Goal: Task Accomplishment & Management: Manage account settings

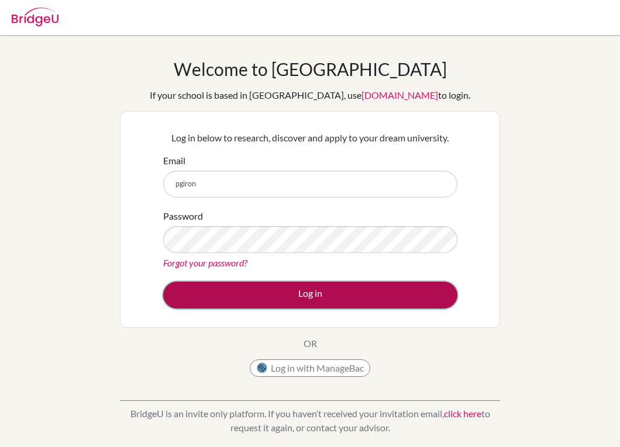
click at [438, 299] on button "Log in" at bounding box center [310, 295] width 294 height 27
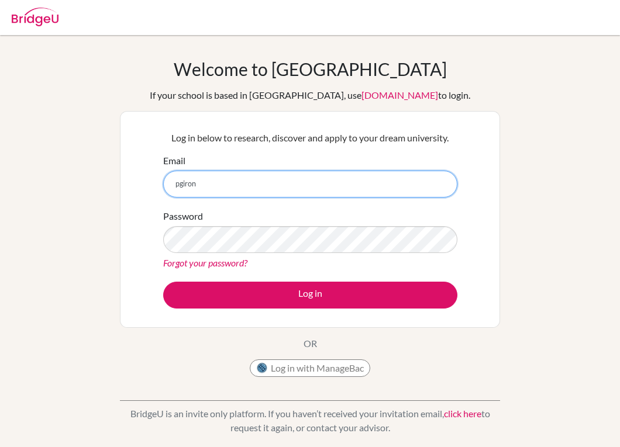
click at [302, 191] on input "pgiron" at bounding box center [310, 184] width 294 height 27
type input "[EMAIL_ADDRESS][DOMAIN_NAME]"
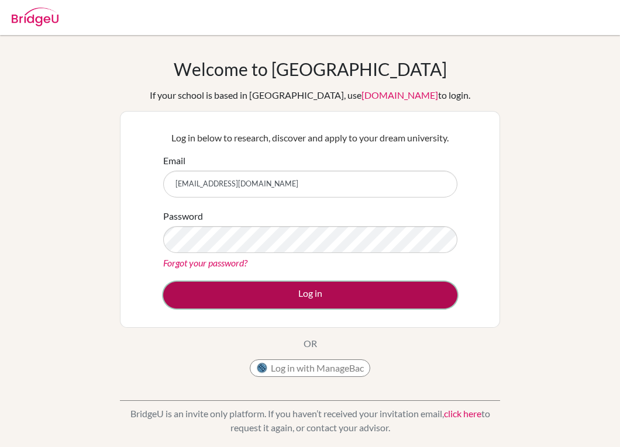
click at [305, 293] on button "Log in" at bounding box center [310, 295] width 294 height 27
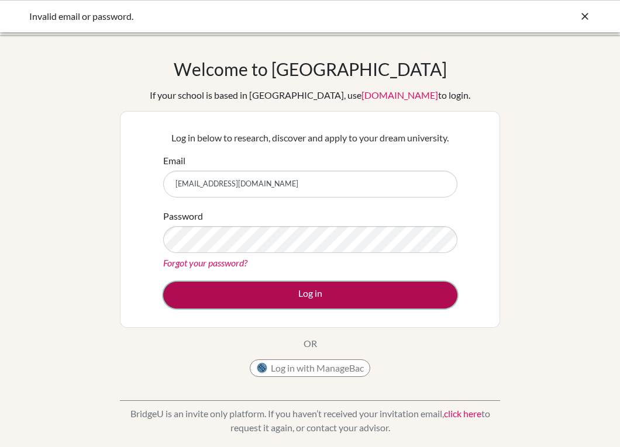
click at [278, 305] on button "Log in" at bounding box center [310, 295] width 294 height 27
click at [309, 302] on button "Log in" at bounding box center [310, 295] width 294 height 27
click at [282, 287] on button "Log in" at bounding box center [310, 295] width 294 height 27
click at [282, 302] on button "Log in" at bounding box center [310, 295] width 294 height 27
click at [262, 292] on button "Log in" at bounding box center [310, 295] width 294 height 27
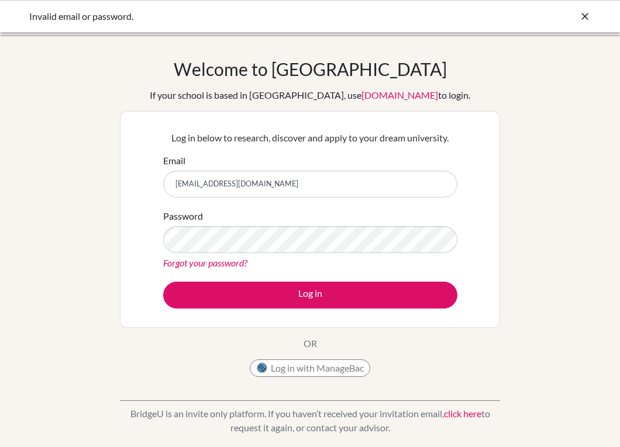
click at [236, 262] on link "Forgot your password?" at bounding box center [205, 262] width 84 height 11
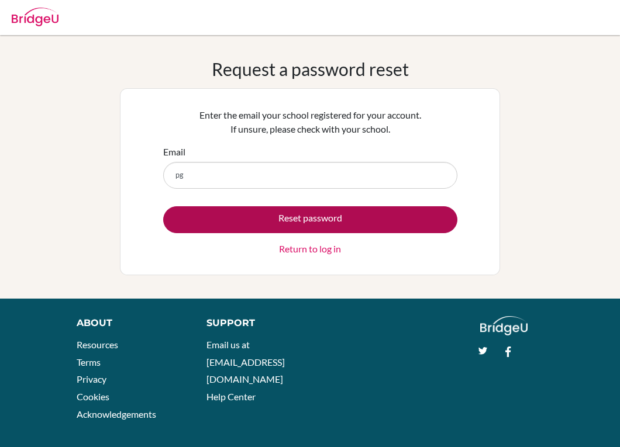
type input "[EMAIL_ADDRESS][DOMAIN_NAME]"
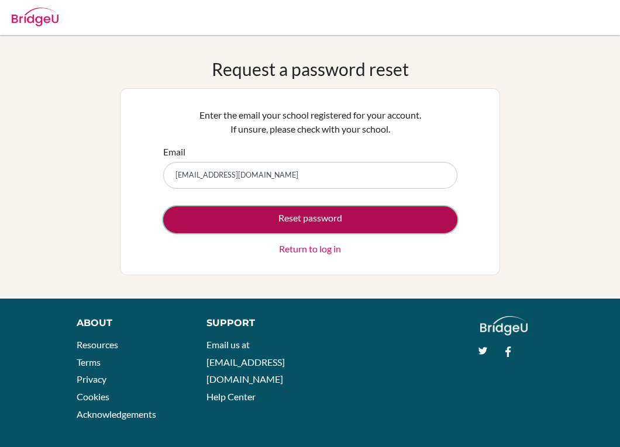
click at [269, 224] on button "Reset password" at bounding box center [310, 219] width 294 height 27
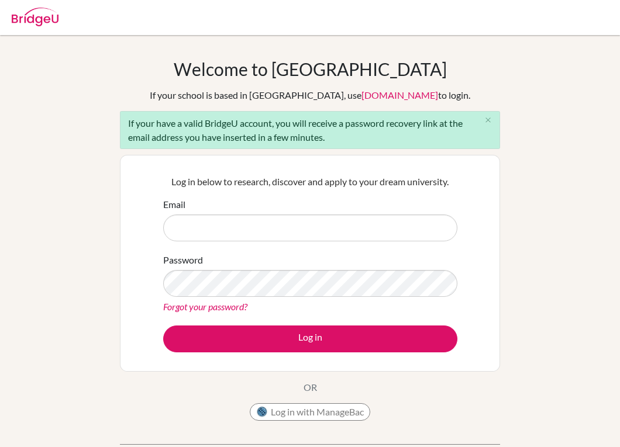
drag, startPoint x: 0, startPoint y: 0, endPoint x: 269, endPoint y: 224, distance: 350.3
click at [269, 224] on input "Email" at bounding box center [310, 228] width 294 height 27
type input "pgiron@amschool.org"
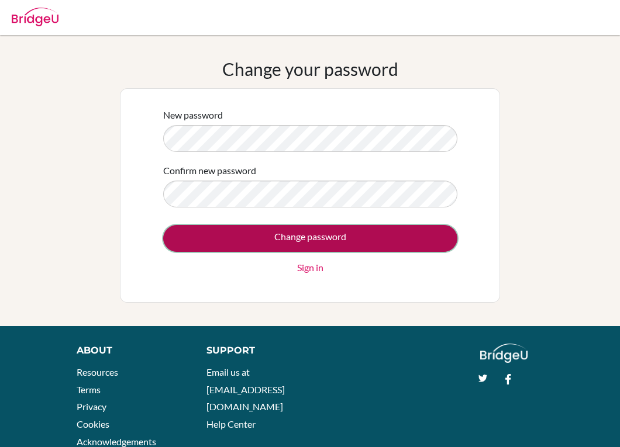
click at [350, 231] on input "Change password" at bounding box center [310, 238] width 294 height 27
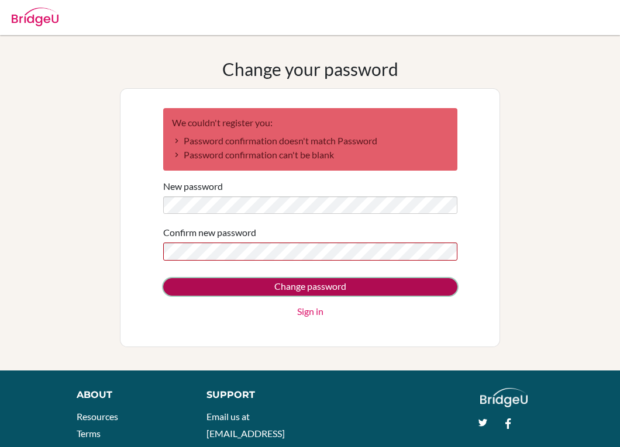
click at [323, 286] on input "Change password" at bounding box center [310, 287] width 294 height 18
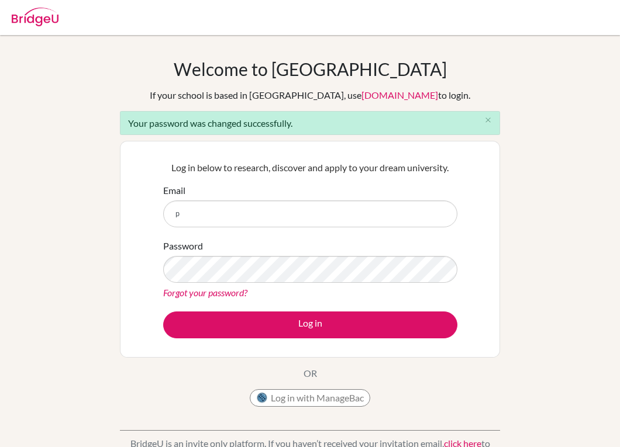
type input "pgiron@amschool.org"
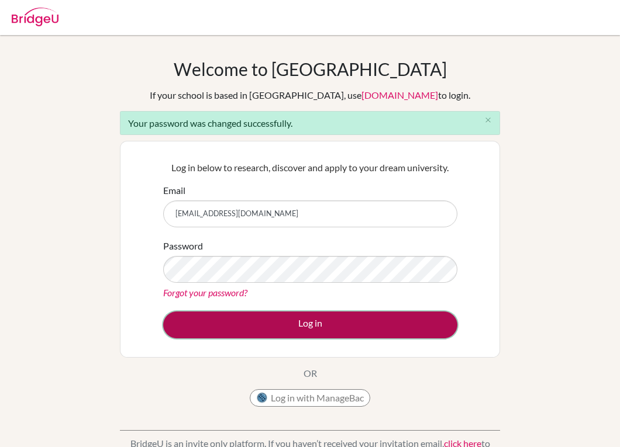
click at [326, 326] on button "Log in" at bounding box center [310, 325] width 294 height 27
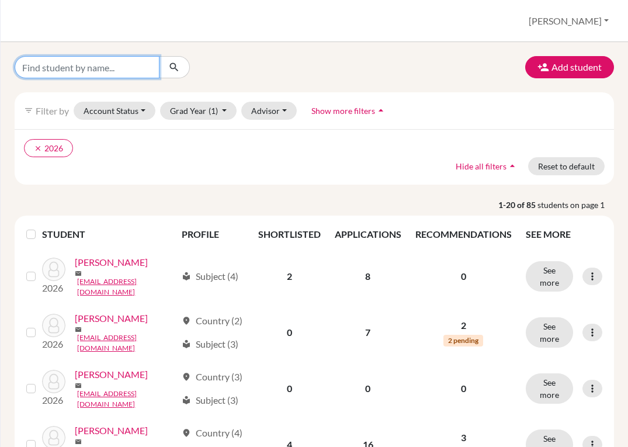
click at [112, 65] on input "Find student by name..." at bounding box center [87, 67] width 145 height 22
type input "[PERSON_NAME]"
click at [172, 61] on button "submit" at bounding box center [174, 67] width 31 height 22
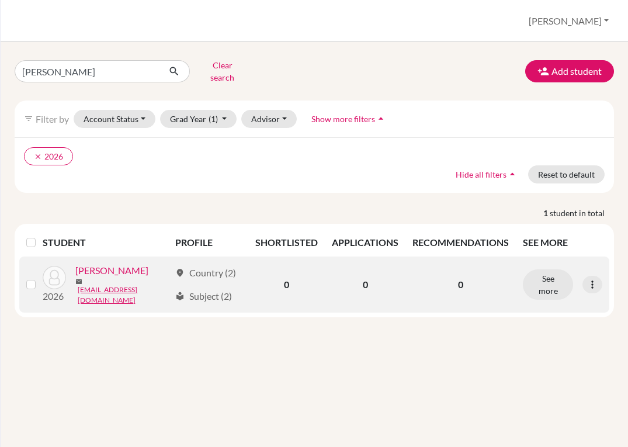
click at [122, 267] on link "[PERSON_NAME]" at bounding box center [111, 271] width 73 height 14
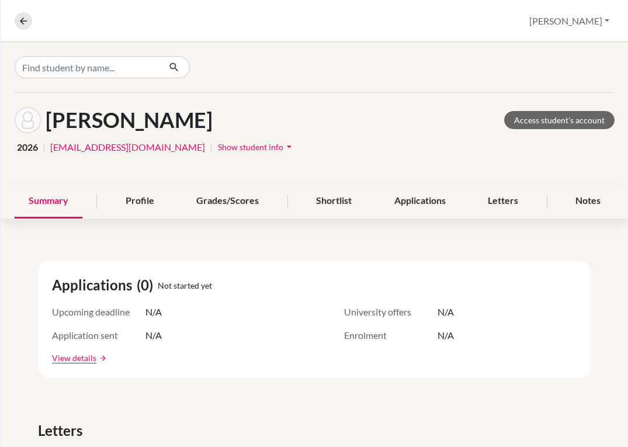
click at [218, 144] on span "Show student info" at bounding box center [250, 147] width 65 height 10
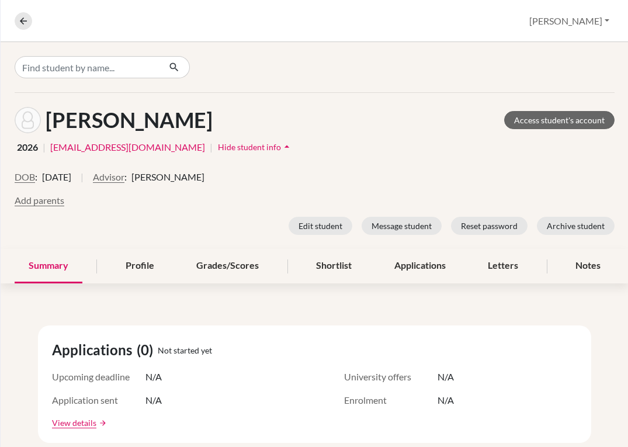
click at [26, 120] on img at bounding box center [28, 120] width 26 height 26
click at [281, 148] on icon "arrow_drop_up" at bounding box center [287, 147] width 12 height 12
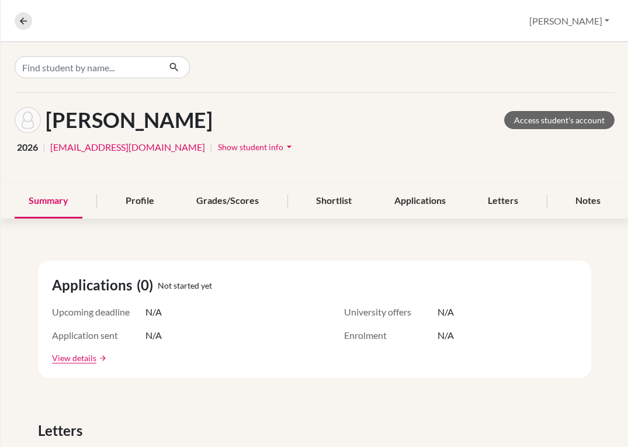
click at [283, 148] on icon "arrow_drop_down" at bounding box center [289, 147] width 12 height 12
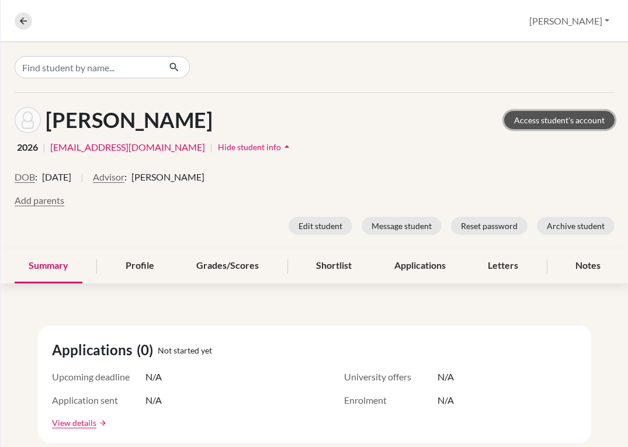
click at [514, 125] on link "Access student's account" at bounding box center [559, 120] width 110 height 18
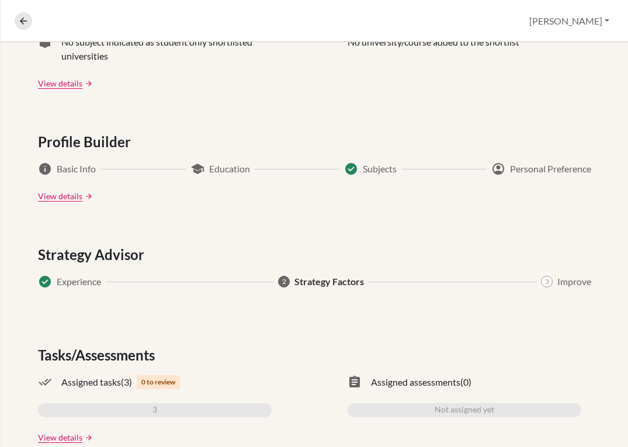
scroll to position [581, 0]
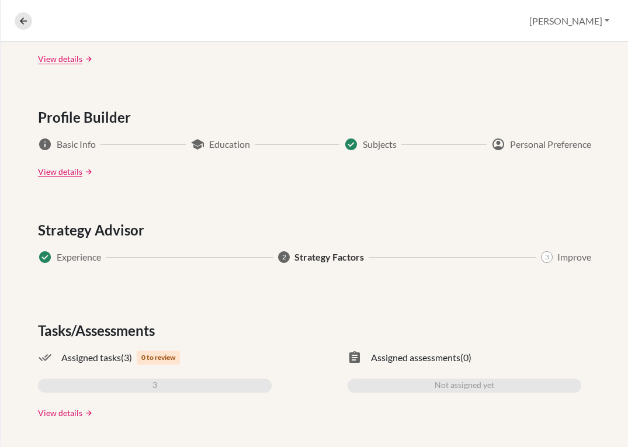
click at [45, 417] on link "View details" at bounding box center [60, 413] width 44 height 12
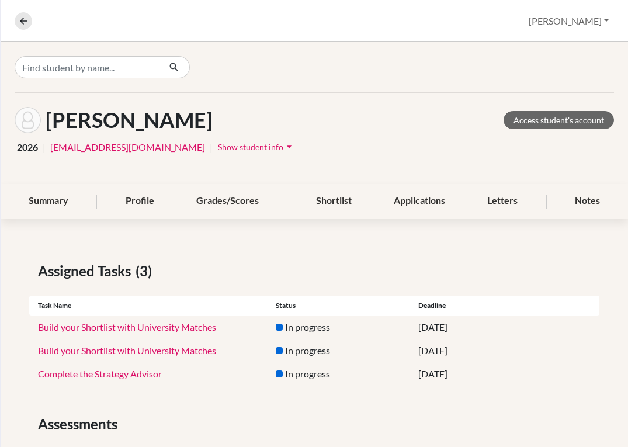
click at [236, 144] on span "Show student info" at bounding box center [250, 147] width 65 height 10
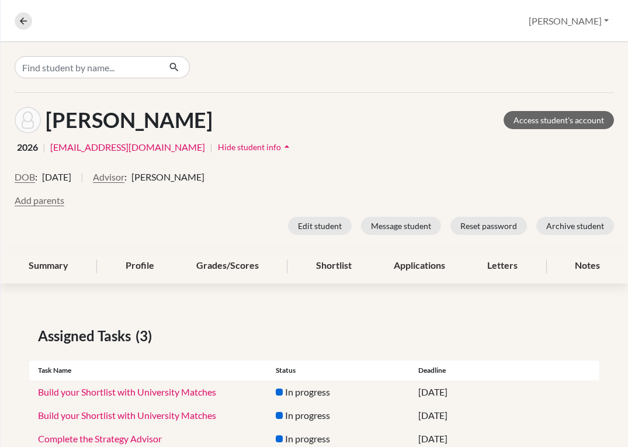
click at [152, 147] on link "[EMAIL_ADDRESS][DOMAIN_NAME]" at bounding box center [127, 147] width 155 height 14
click at [20, 19] on icon at bounding box center [23, 21] width 11 height 11
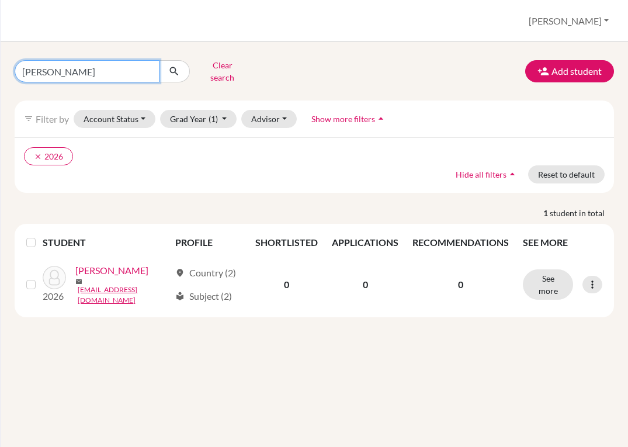
drag, startPoint x: 118, startPoint y: 71, endPoint x: -6, endPoint y: 69, distance: 124.5
click at [0, 69] on html "Home Students Universities Documents Analytics Help center Community Students o…" at bounding box center [314, 223] width 628 height 447
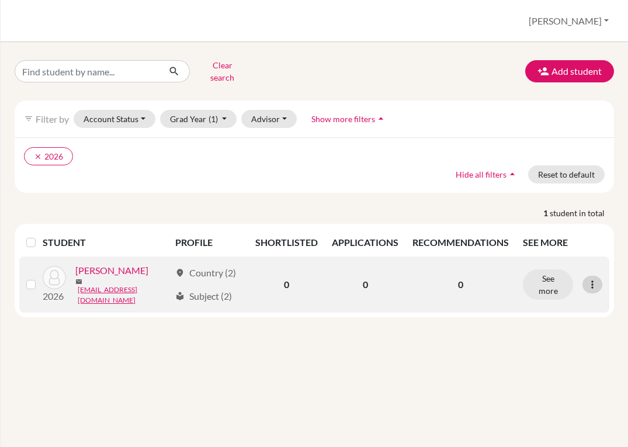
click at [594, 279] on icon at bounding box center [593, 285] width 12 height 12
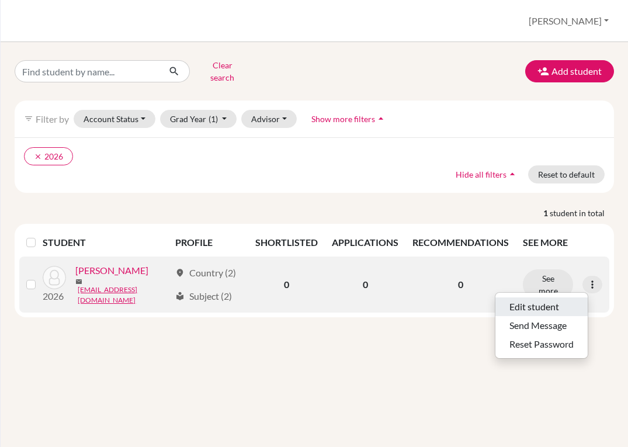
click at [552, 302] on button "Edit student" at bounding box center [542, 307] width 92 height 19
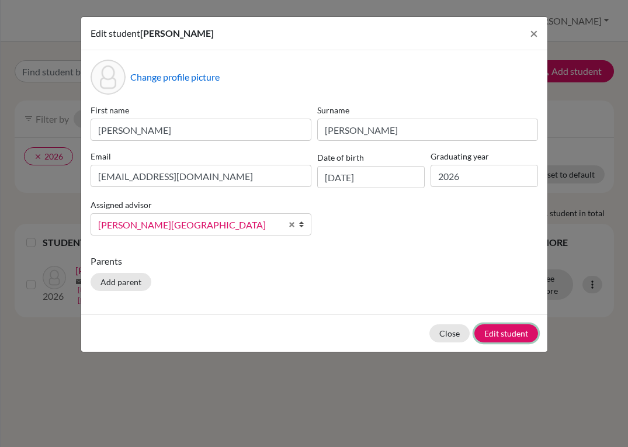
click at [498, 333] on button "Edit student" at bounding box center [507, 333] width 64 height 18
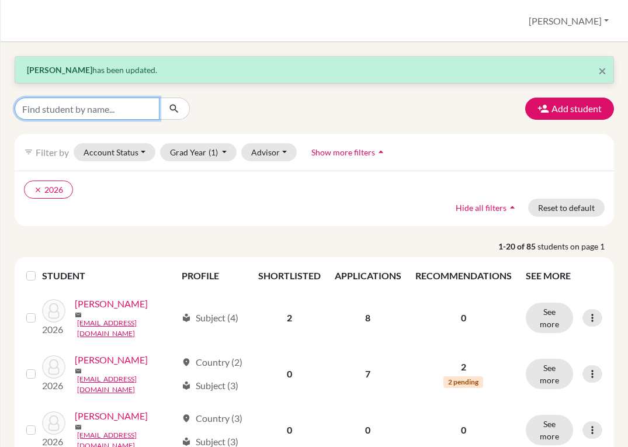
click at [134, 105] on input "Find student by name..." at bounding box center [87, 109] width 145 height 22
type input "[PERSON_NAME]"
click at [177, 110] on icon "submit" at bounding box center [174, 109] width 12 height 12
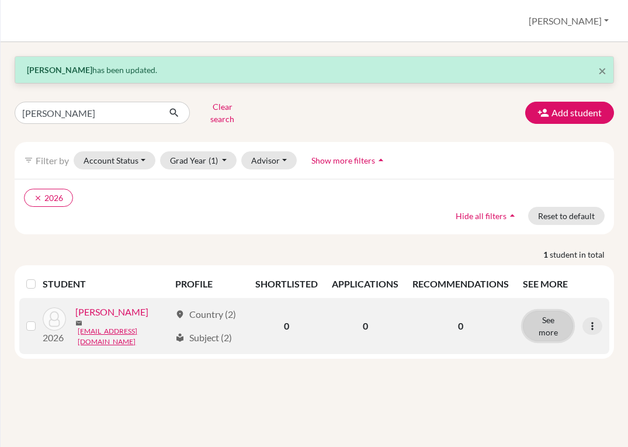
click at [544, 313] on button "See more" at bounding box center [548, 326] width 50 height 30
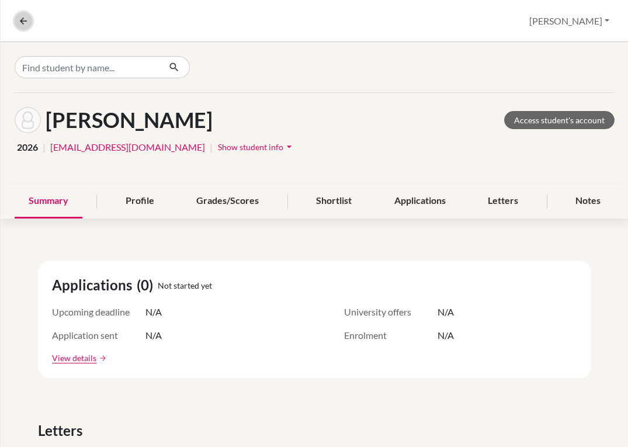
click at [25, 20] on icon at bounding box center [23, 21] width 11 height 11
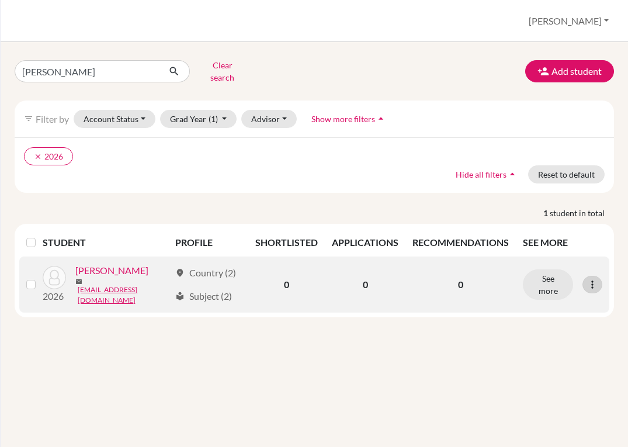
click at [589, 279] on icon at bounding box center [593, 285] width 12 height 12
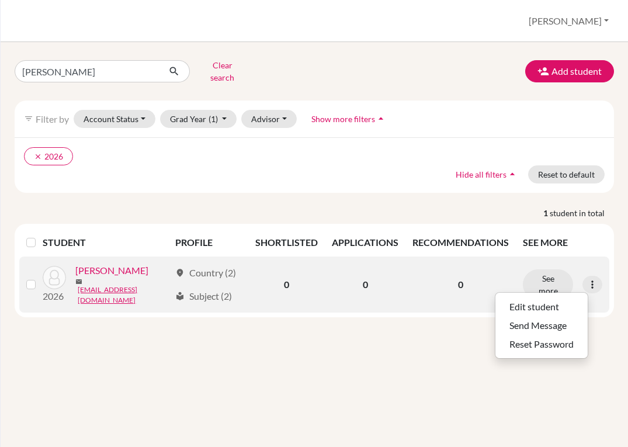
click at [40, 278] on label at bounding box center [40, 278] width 0 height 0
click at [0, 0] on input "checkbox" at bounding box center [0, 0] width 0 height 0
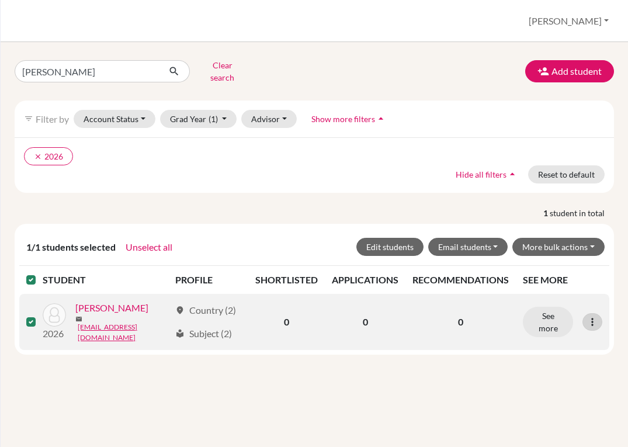
click at [590, 316] on icon at bounding box center [593, 322] width 12 height 12
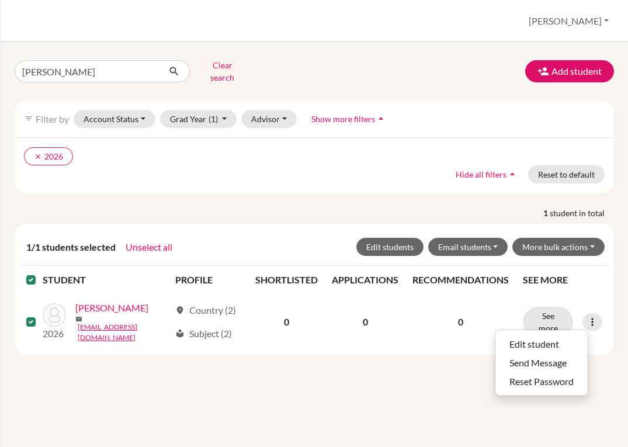
click at [611, 268] on div "1/1 students selected Unselect all Edit students Email students Via Gmail Via d…" at bounding box center [315, 289] width 600 height 131
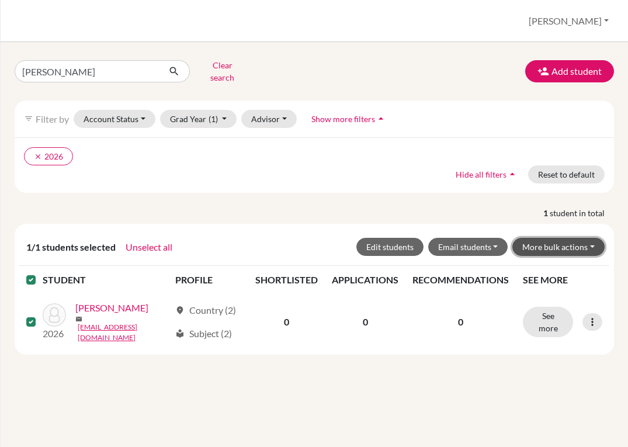
click at [594, 238] on button "More bulk actions" at bounding box center [559, 247] width 92 height 18
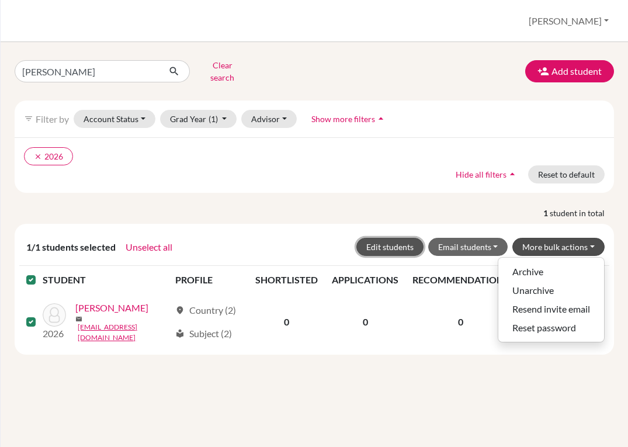
click at [395, 240] on button "Edit students" at bounding box center [390, 247] width 67 height 18
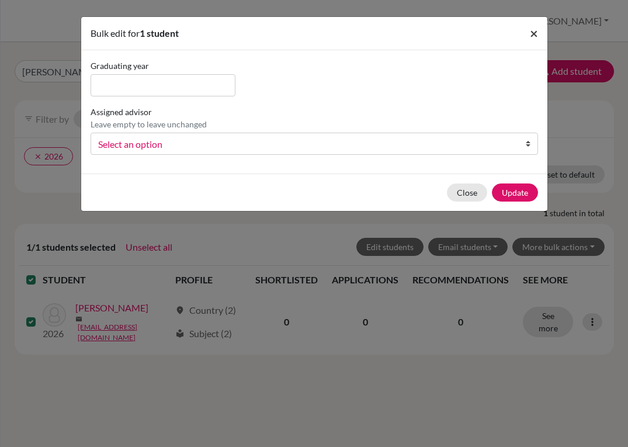
click at [535, 33] on span "×" at bounding box center [534, 33] width 8 height 17
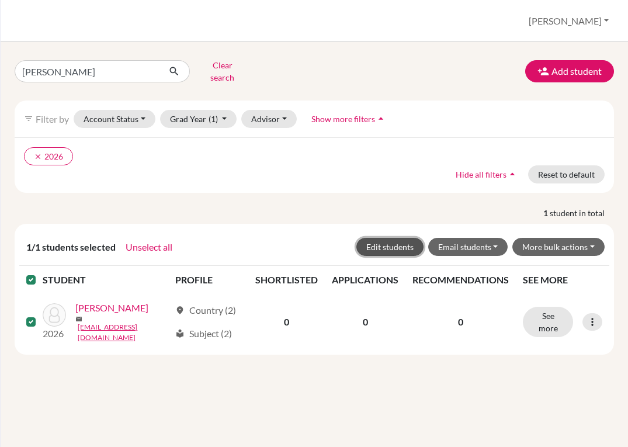
click at [399, 238] on button "Edit students" at bounding box center [390, 247] width 67 height 18
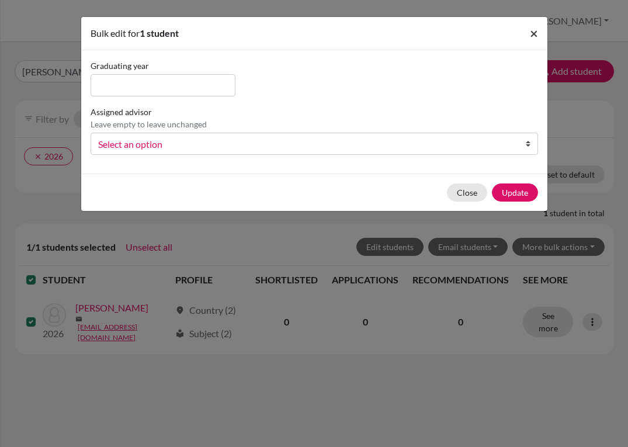
click at [534, 37] on span "×" at bounding box center [534, 33] width 8 height 17
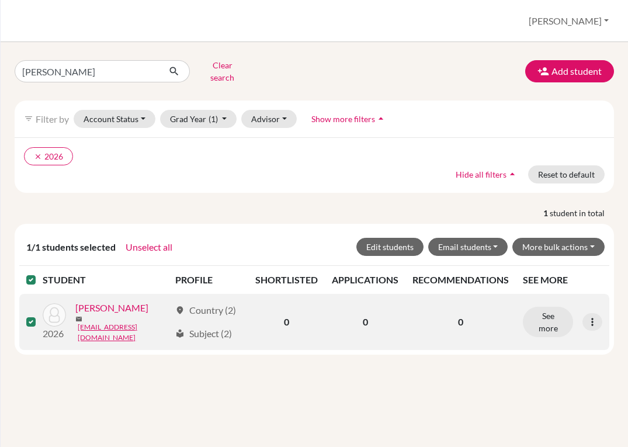
click at [40, 315] on label at bounding box center [40, 315] width 0 height 0
click at [0, 0] on input "checkbox" at bounding box center [0, 0] width 0 height 0
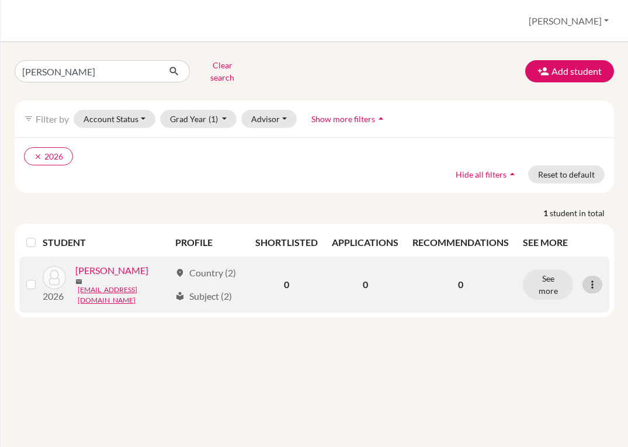
click at [597, 279] on icon at bounding box center [593, 285] width 12 height 12
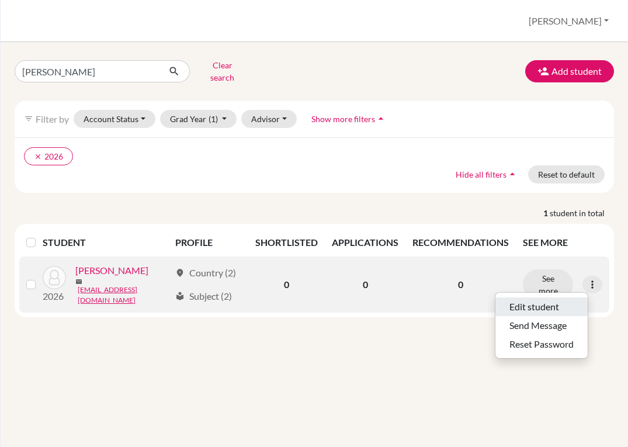
click at [544, 304] on button "Edit student" at bounding box center [542, 307] width 92 height 19
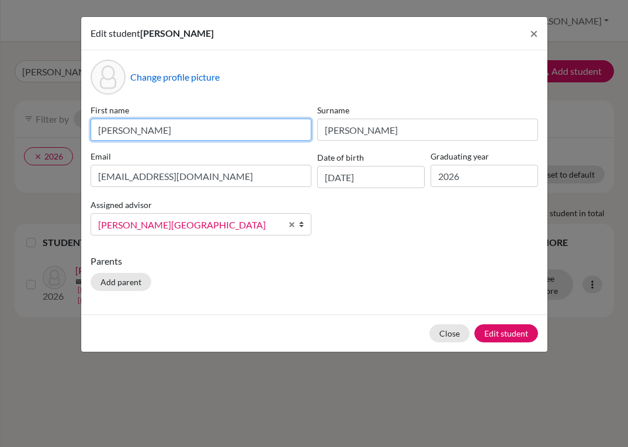
drag, startPoint x: 179, startPoint y: 124, endPoint x: 12, endPoint y: 123, distance: 167.2
click at [12, 123] on div "Edit student [PERSON_NAME] × Change profile picture First name [PERSON_NAME] Su…" at bounding box center [314, 223] width 628 height 447
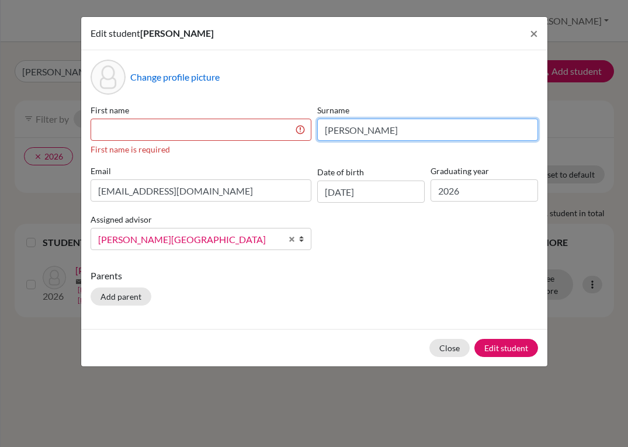
drag, startPoint x: 374, startPoint y: 127, endPoint x: 238, endPoint y: 147, distance: 137.0
click at [238, 147] on div "First name First name is required Surname [PERSON_NAME] Email [EMAIL_ADDRESS][D…" at bounding box center [315, 181] width 454 height 155
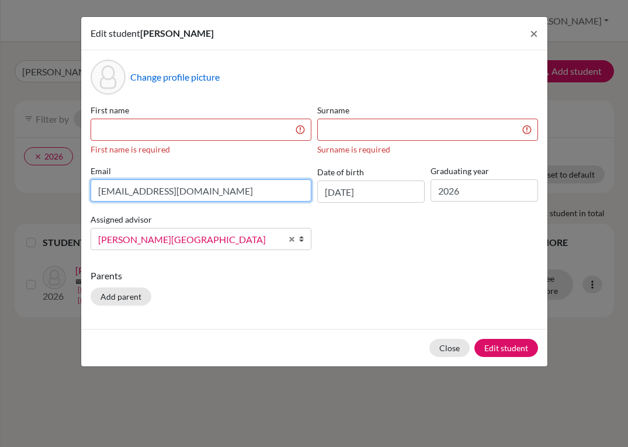
drag, startPoint x: 232, startPoint y: 192, endPoint x: 49, endPoint y: 206, distance: 184.1
click at [49, 206] on div "Edit student [PERSON_NAME] × Change profile picture First name First name is re…" at bounding box center [314, 223] width 628 height 447
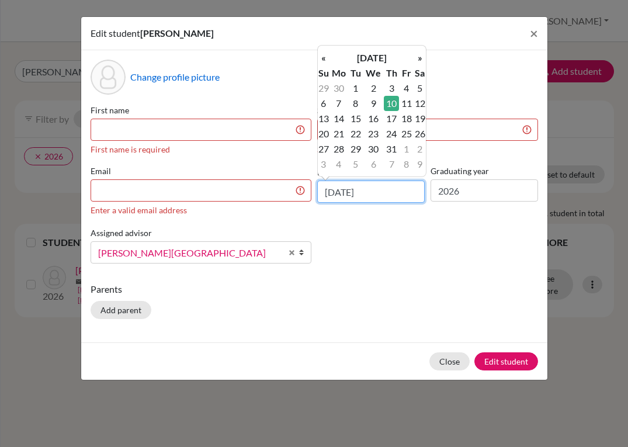
drag, startPoint x: 396, startPoint y: 192, endPoint x: 275, endPoint y: 193, distance: 120.4
click at [275, 193] on div "First name First name is required Surname Surname is required Email Enter a val…" at bounding box center [315, 188] width 454 height 169
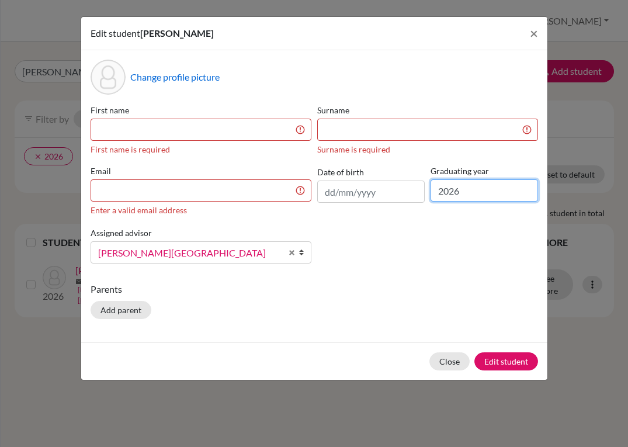
drag, startPoint x: 483, startPoint y: 192, endPoint x: 385, endPoint y: 194, distance: 98.8
click at [385, 194] on div "First name First name is required Surname Surname is required Email Enter a val…" at bounding box center [315, 188] width 454 height 169
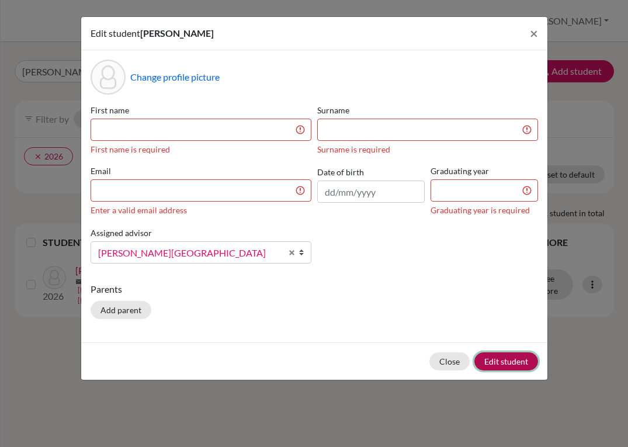
click at [497, 362] on button "Edit student" at bounding box center [507, 361] width 64 height 18
click at [520, 358] on button "Edit student" at bounding box center [507, 361] width 64 height 18
click at [116, 88] on div "Profile picture" at bounding box center [108, 77] width 35 height 35
click at [116, 87] on div "Profile picture" at bounding box center [108, 77] width 35 height 35
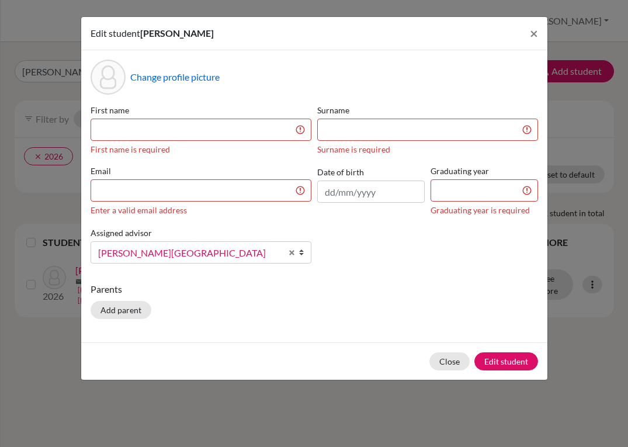
click at [155, 75] on input "file" at bounding box center [219, 79] width 179 height 18
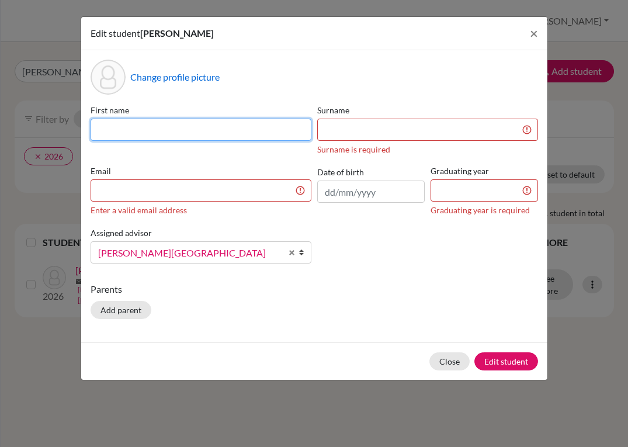
click at [239, 127] on input at bounding box center [201, 130] width 221 height 22
type input "[PERSON_NAME]"
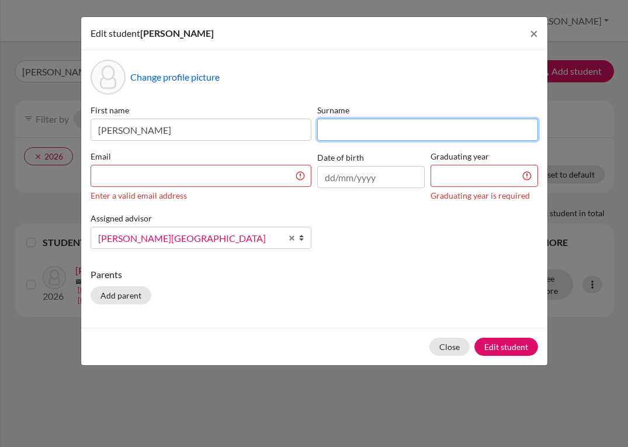
click at [399, 126] on input at bounding box center [427, 130] width 221 height 22
type input "[PERSON_NAME]"
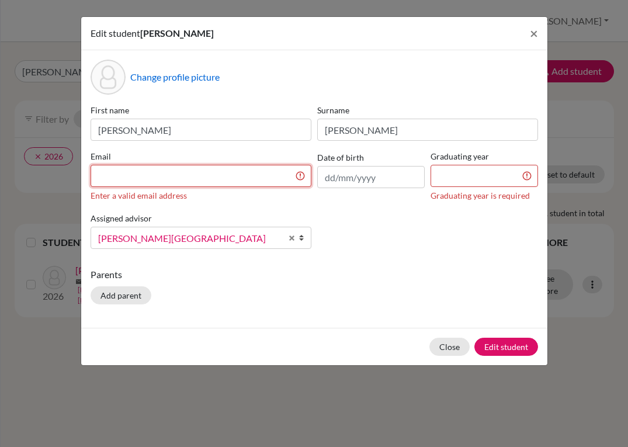
click at [182, 178] on input at bounding box center [201, 176] width 221 height 22
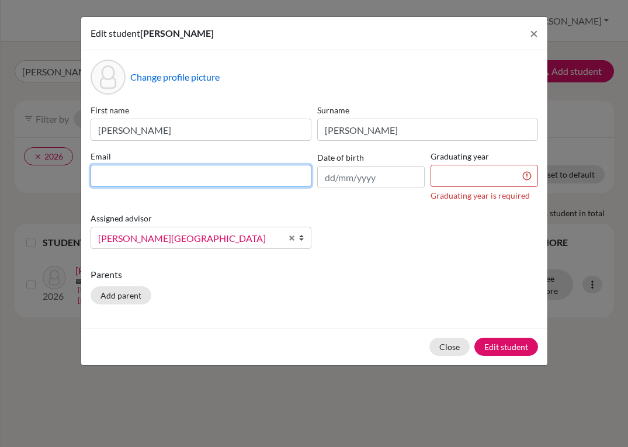
type input "[EMAIL_ADDRESS][DOMAIN_NAME]"
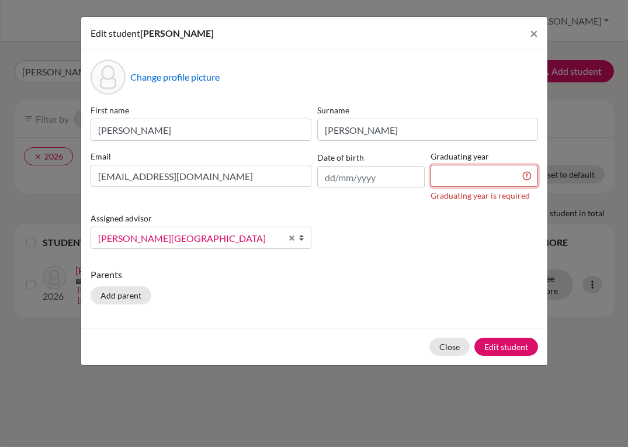
click at [479, 185] on input at bounding box center [485, 176] width 108 height 22
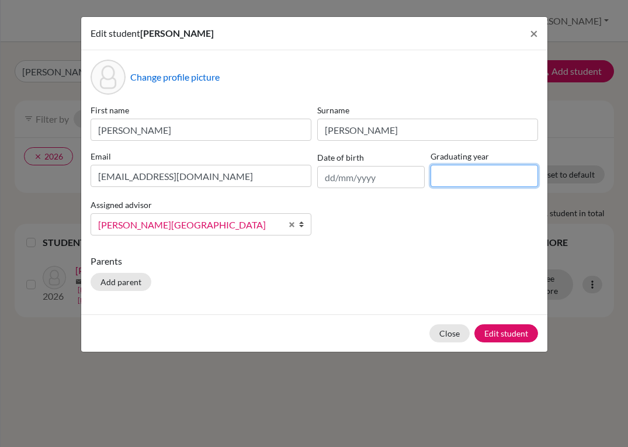
type input "2026"
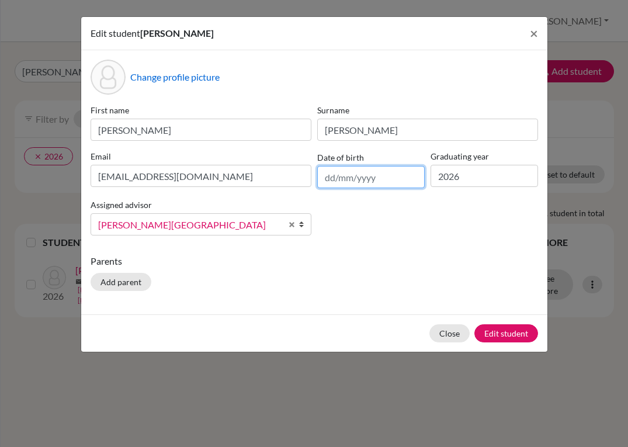
click at [341, 180] on input "text" at bounding box center [371, 177] width 108 height 22
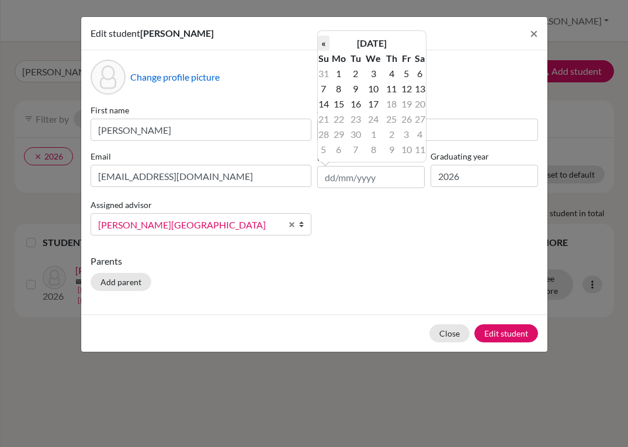
click at [327, 44] on th "«" at bounding box center [324, 43] width 12 height 15
click at [376, 43] on th "[DATE]" at bounding box center [372, 43] width 85 height 15
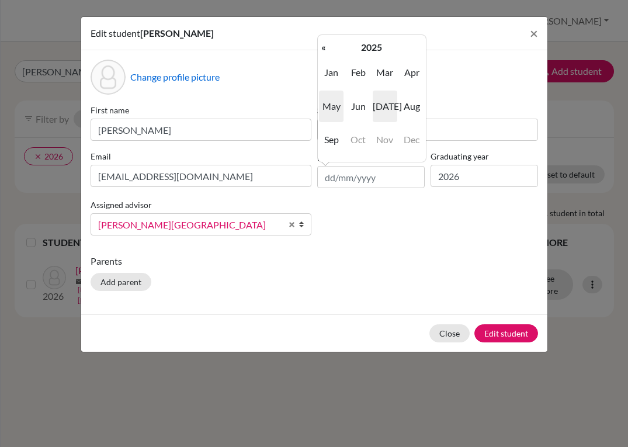
click at [386, 108] on span "[DATE]" at bounding box center [385, 107] width 25 height 32
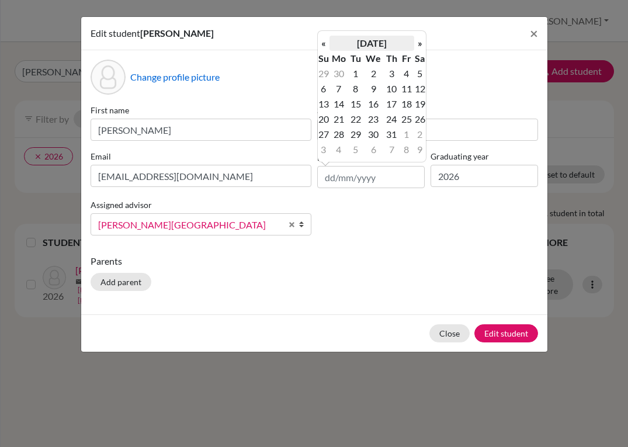
click at [383, 40] on th "[DATE]" at bounding box center [372, 43] width 85 height 15
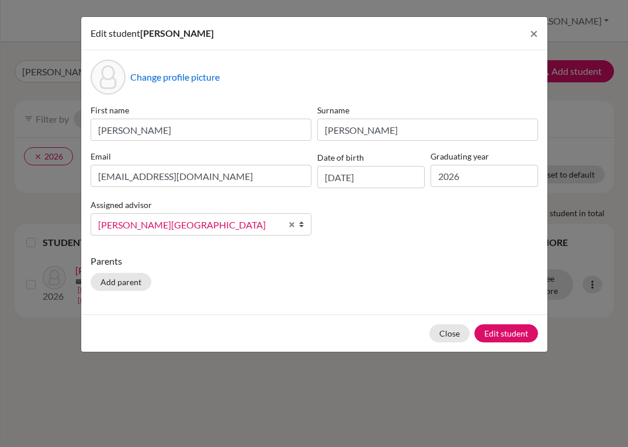
click at [424, 250] on div "Change profile picture First name [PERSON_NAME] [PERSON_NAME] Email [EMAIL_ADDR…" at bounding box center [314, 182] width 466 height 264
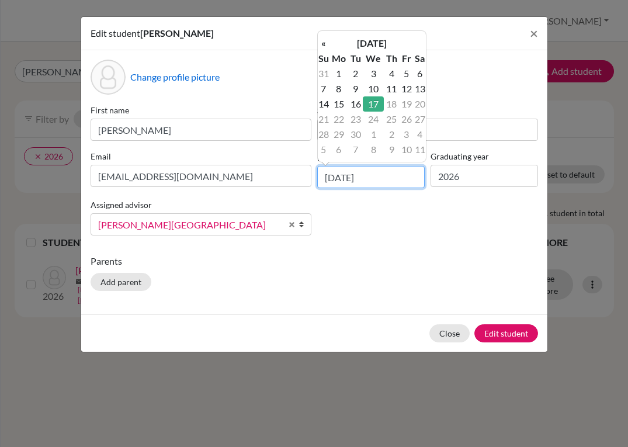
click at [330, 175] on input "[DATE]" at bounding box center [371, 177] width 108 height 22
click at [352, 243] on div "First name [PERSON_NAME] Surname [PERSON_NAME] Email [EMAIL_ADDRESS][DOMAIN_NAM…" at bounding box center [315, 174] width 454 height 141
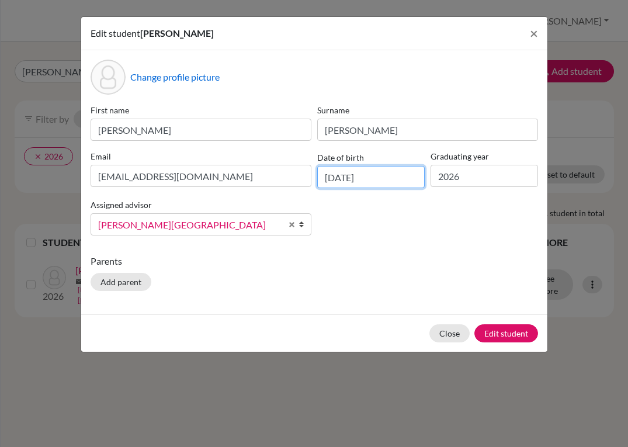
click at [341, 180] on input "[DATE]" at bounding box center [371, 177] width 108 height 22
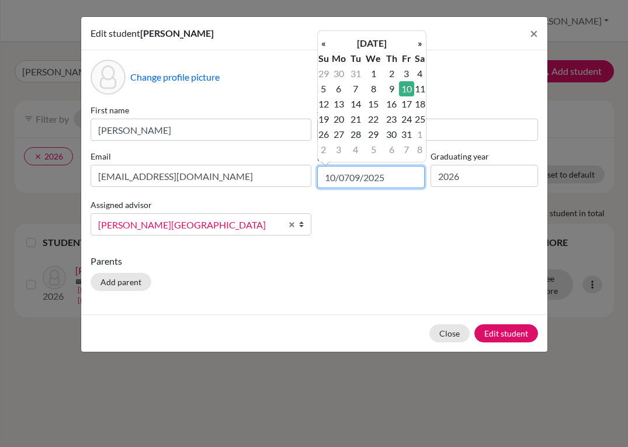
click at [376, 179] on input "10/0709/2025" at bounding box center [371, 177] width 108 height 22
click at [350, 175] on input "10/0709/2025" at bounding box center [371, 177] width 108 height 22
click at [394, 255] on p "Parents" at bounding box center [315, 261] width 448 height 14
click at [365, 175] on input "[DATE]" at bounding box center [371, 177] width 108 height 22
type input "[DATE]"
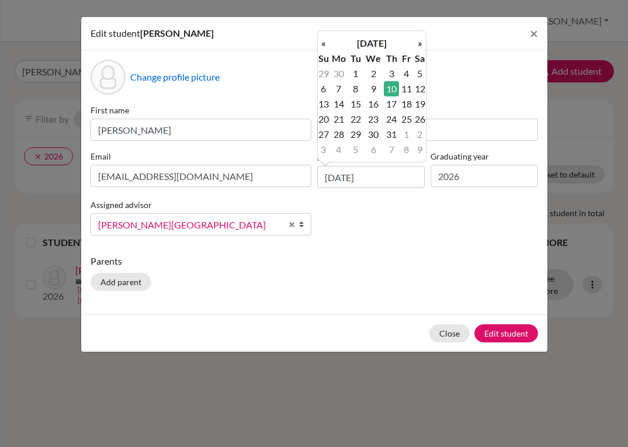
click at [402, 247] on div "Change profile picture First name [PERSON_NAME] Surname [PERSON_NAME] Email [EM…" at bounding box center [314, 182] width 466 height 264
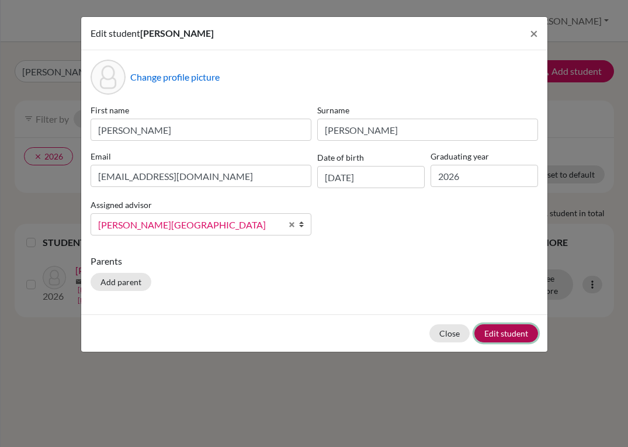
click at [506, 337] on button "Edit student" at bounding box center [507, 333] width 64 height 18
